Goal: Information Seeking & Learning: Find specific page/section

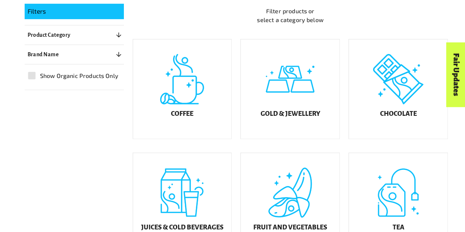
scroll to position [165, 0]
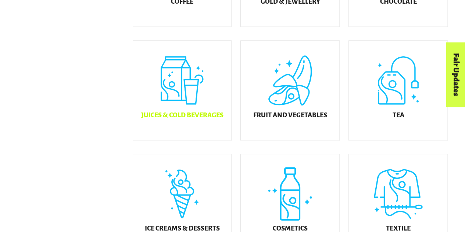
click at [216, 79] on div "Juices & Cold Beverages" at bounding box center [182, 90] width 99 height 99
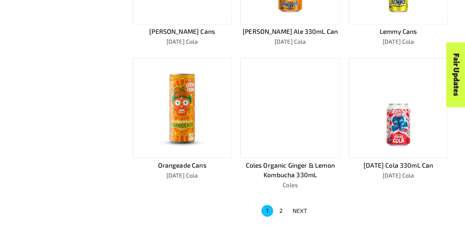
scroll to position [464, 0]
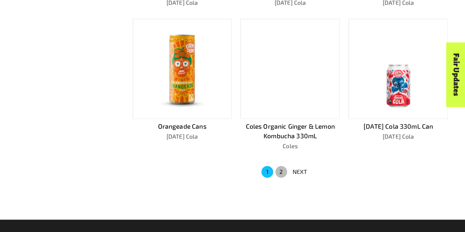
click at [283, 168] on button "2" at bounding box center [281, 172] width 12 height 12
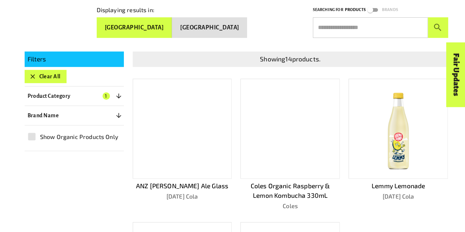
scroll to position [70, 0]
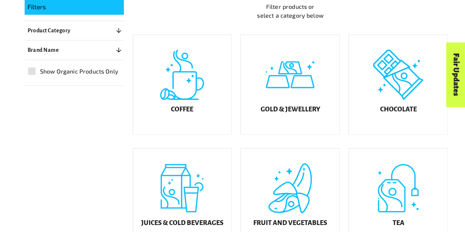
scroll to position [182, 0]
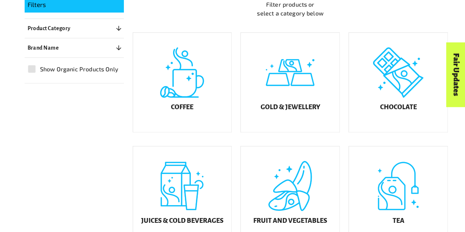
click at [422, 99] on div "Fair Updates" at bounding box center [414, 97] width 64 height 19
click at [406, 100] on div "Fair Updates" at bounding box center [414, 97] width 64 height 19
click at [400, 111] on h5 "Chocolate" at bounding box center [398, 107] width 37 height 7
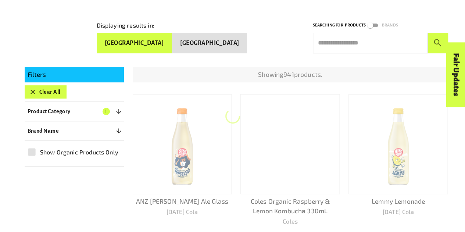
scroll to position [111, 0]
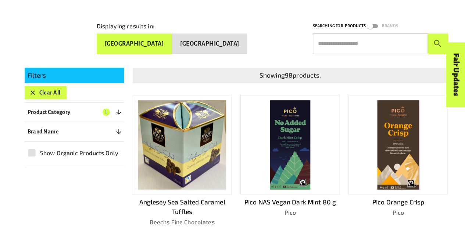
click at [400, 114] on img at bounding box center [399, 144] width 42 height 89
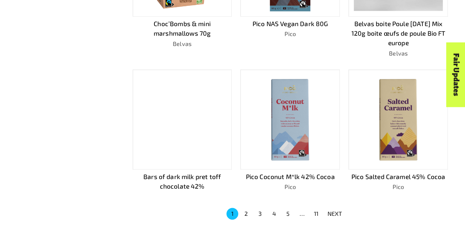
scroll to position [442, 0]
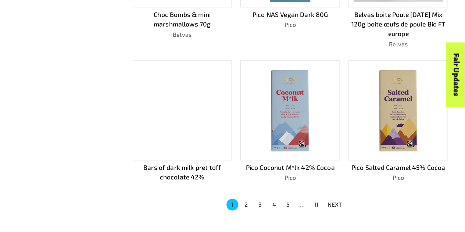
click at [247, 201] on button "2" at bounding box center [246, 205] width 12 height 12
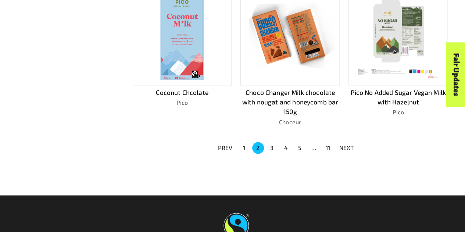
scroll to position [508, 0]
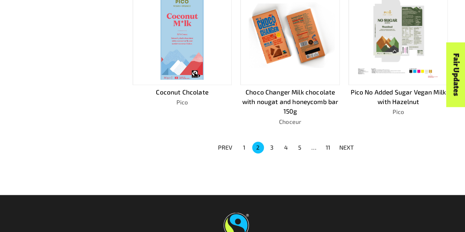
click at [274, 147] on button "3" at bounding box center [272, 148] width 12 height 12
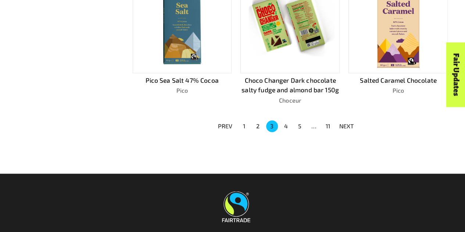
scroll to position [529, 0]
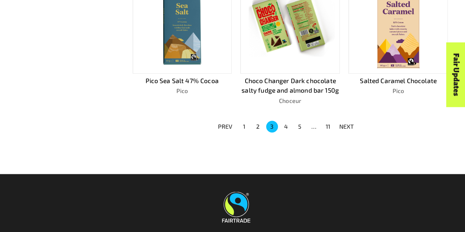
click at [289, 124] on button "4" at bounding box center [286, 127] width 12 height 12
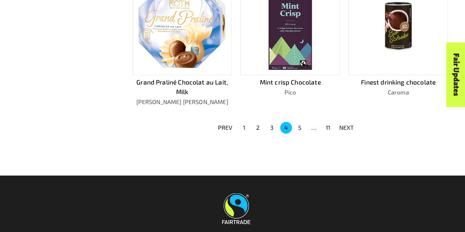
scroll to position [525, 0]
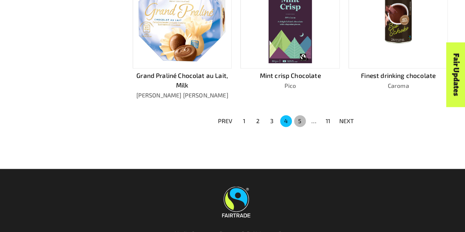
click at [298, 118] on button "5" at bounding box center [300, 121] width 12 height 12
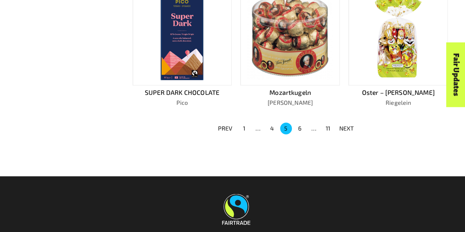
scroll to position [518, 0]
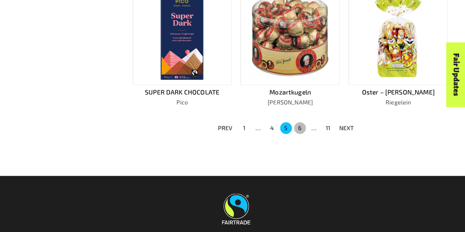
click at [302, 122] on button "6" at bounding box center [300, 128] width 12 height 12
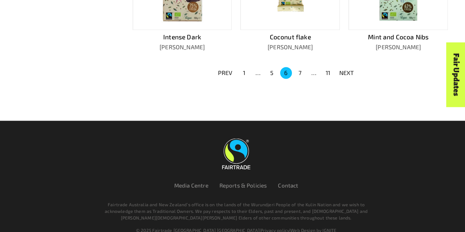
scroll to position [574, 0]
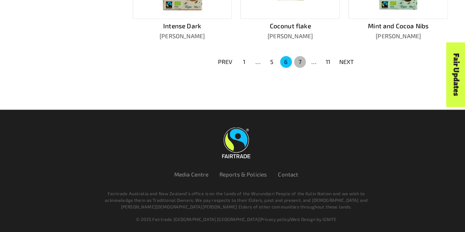
click at [298, 56] on button "7" at bounding box center [300, 62] width 12 height 12
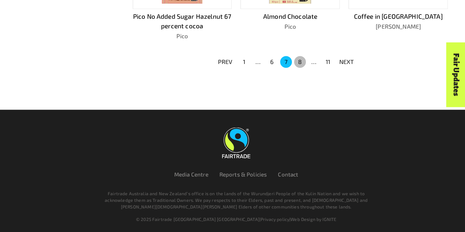
click at [298, 56] on button "8" at bounding box center [300, 62] width 12 height 12
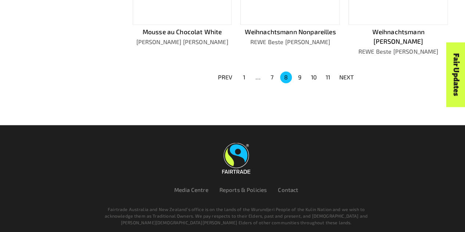
scroll to position [573, 0]
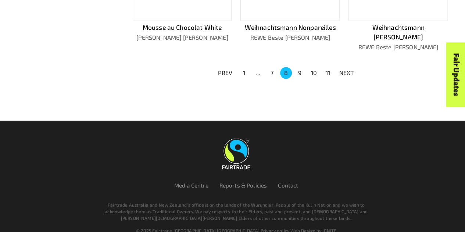
click at [297, 67] on button "9" at bounding box center [300, 73] width 12 height 12
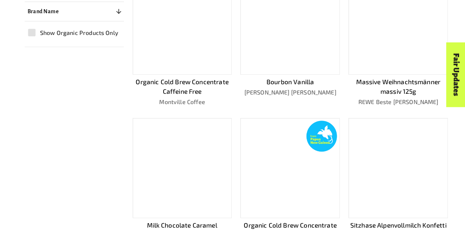
scroll to position [429, 0]
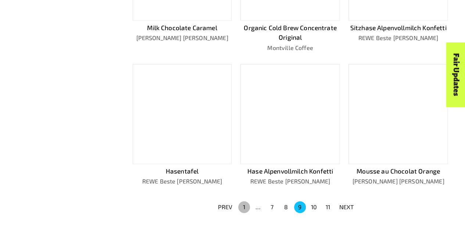
click at [243, 204] on button "1" at bounding box center [244, 207] width 12 height 12
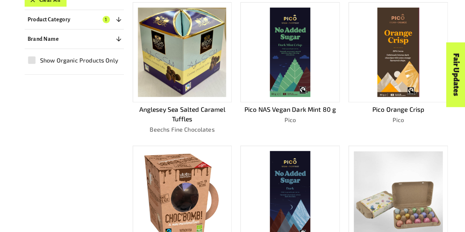
scroll to position [188, 0]
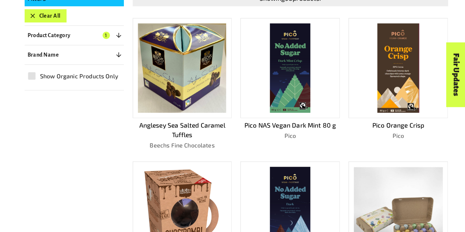
click at [397, 122] on p "Pico Orange Crisp" at bounding box center [398, 126] width 99 height 10
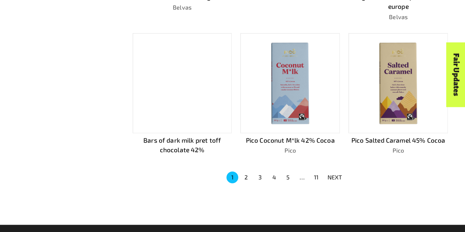
scroll to position [469, 0]
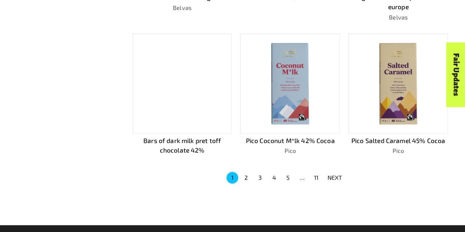
click at [245, 172] on button "2" at bounding box center [246, 178] width 12 height 12
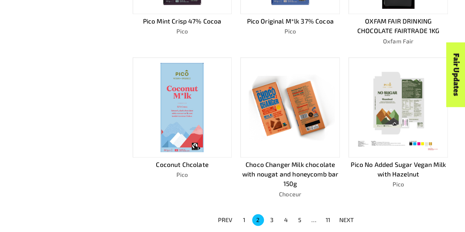
scroll to position [470, 0]
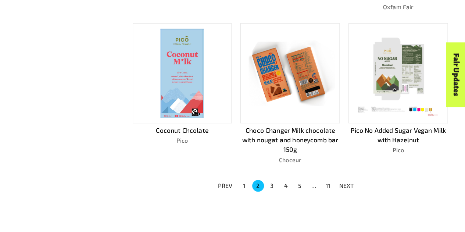
click at [244, 184] on button "1" at bounding box center [244, 186] width 12 height 12
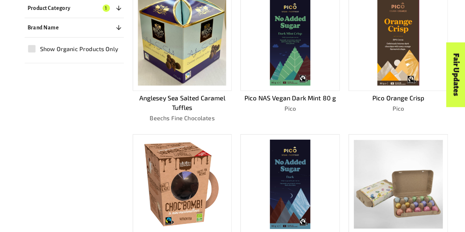
scroll to position [199, 0]
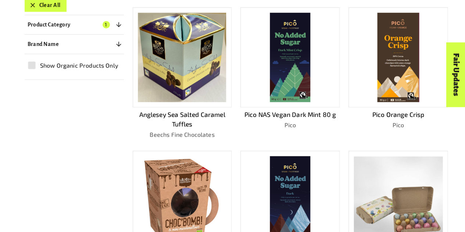
click at [397, 115] on p "Pico Orange Crisp" at bounding box center [398, 115] width 99 height 10
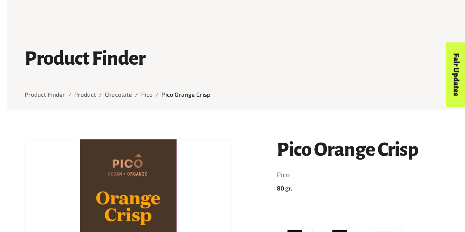
click at [215, 34] on div "What is Fairtrade How Fairtrade works Where Fairtrade works Fast facts Who we a…" at bounding box center [132, 26] width 178 height 18
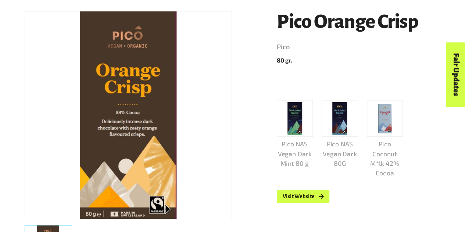
scroll to position [128, 0]
